Goal: Information Seeking & Learning: Learn about a topic

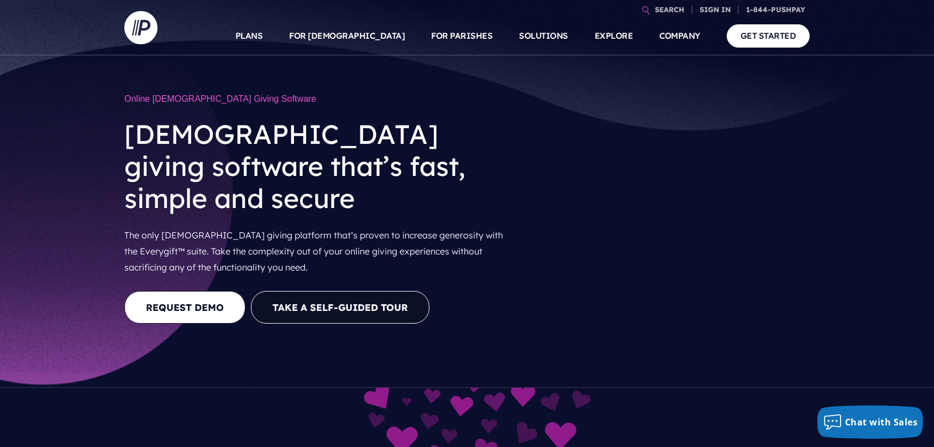
drag, startPoint x: 587, startPoint y: 290, endPoint x: 552, endPoint y: 278, distance: 37.4
click at [587, 284] on video at bounding box center [672, 215] width 275 height 138
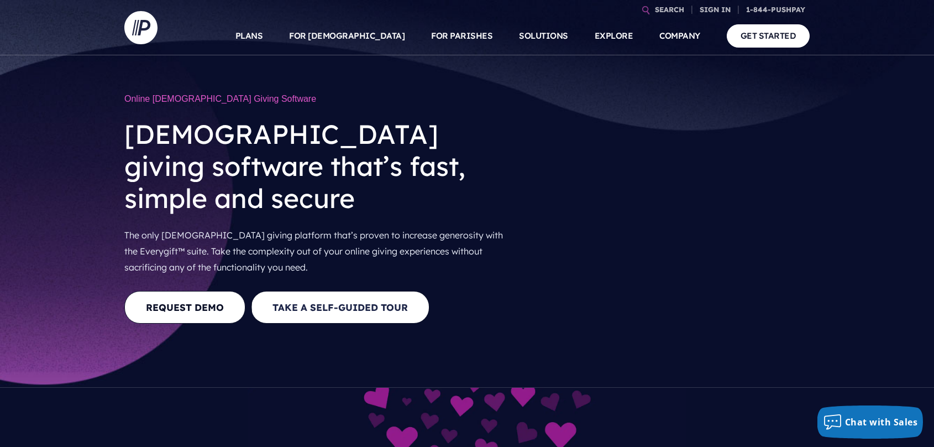
click at [334, 291] on button "Take a Self-guided Tour" at bounding box center [340, 307] width 179 height 33
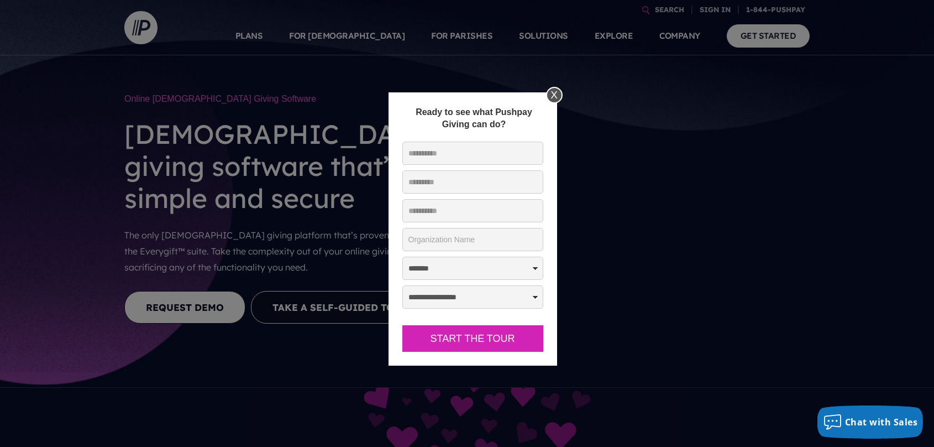
click at [554, 93] on div "X" at bounding box center [554, 95] width 17 height 17
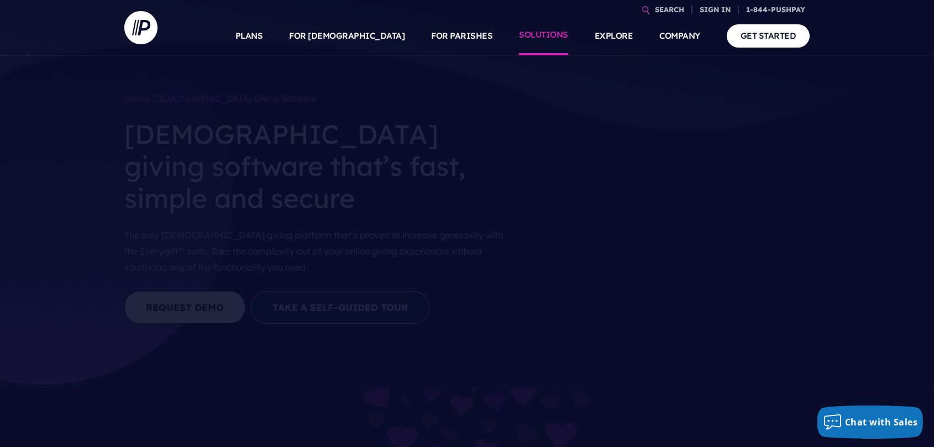
click at [549, 33] on link "SOLUTIONS" at bounding box center [543, 36] width 49 height 39
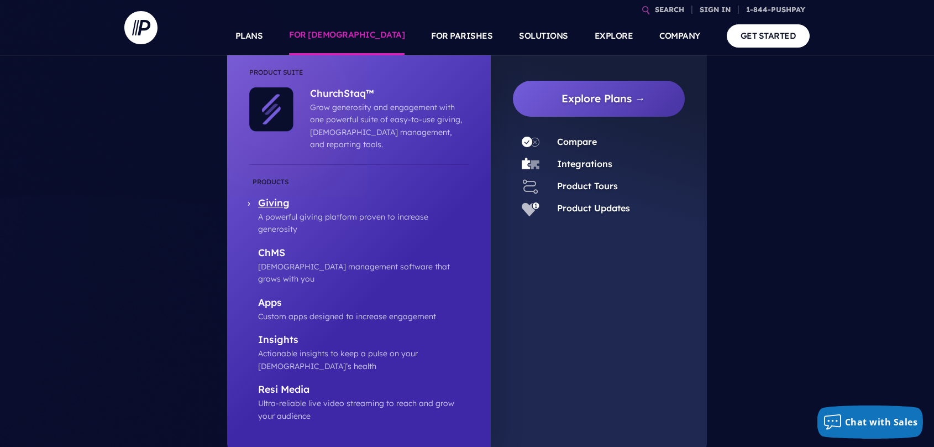
click at [271, 197] on p "Giving" at bounding box center [363, 204] width 211 height 14
